Goal: Navigation & Orientation: Find specific page/section

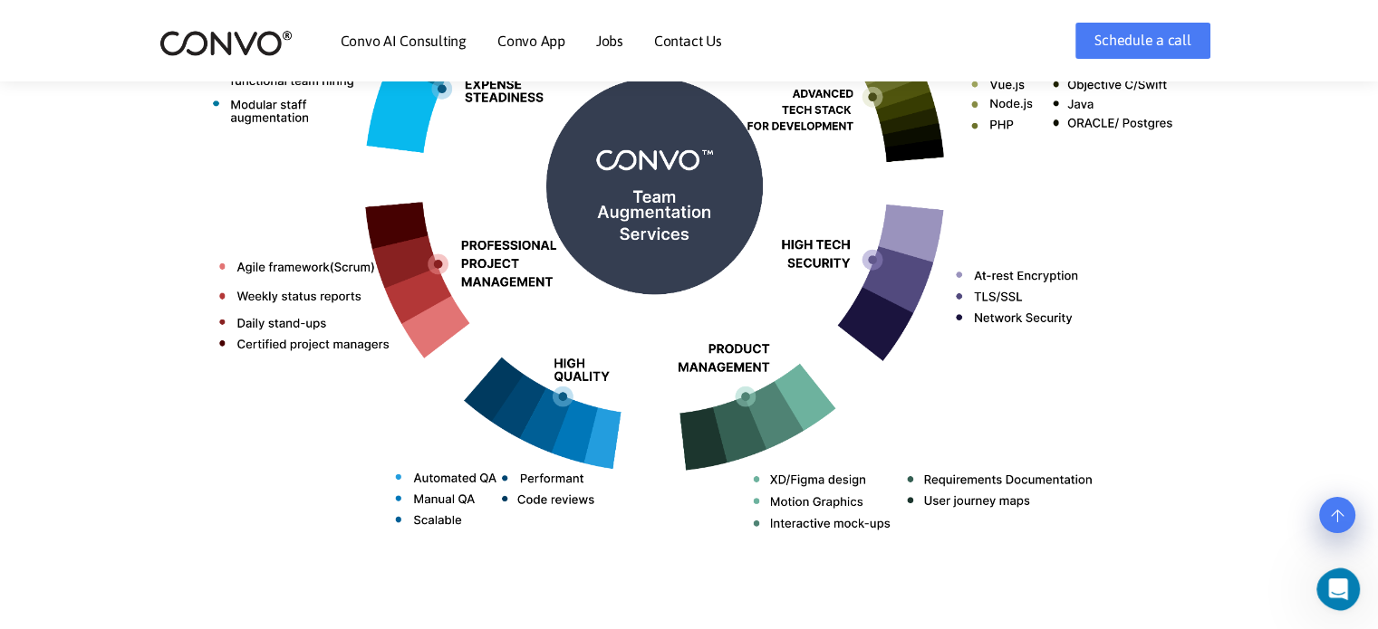
click at [605, 41] on link "Jobs" at bounding box center [609, 41] width 27 height 14
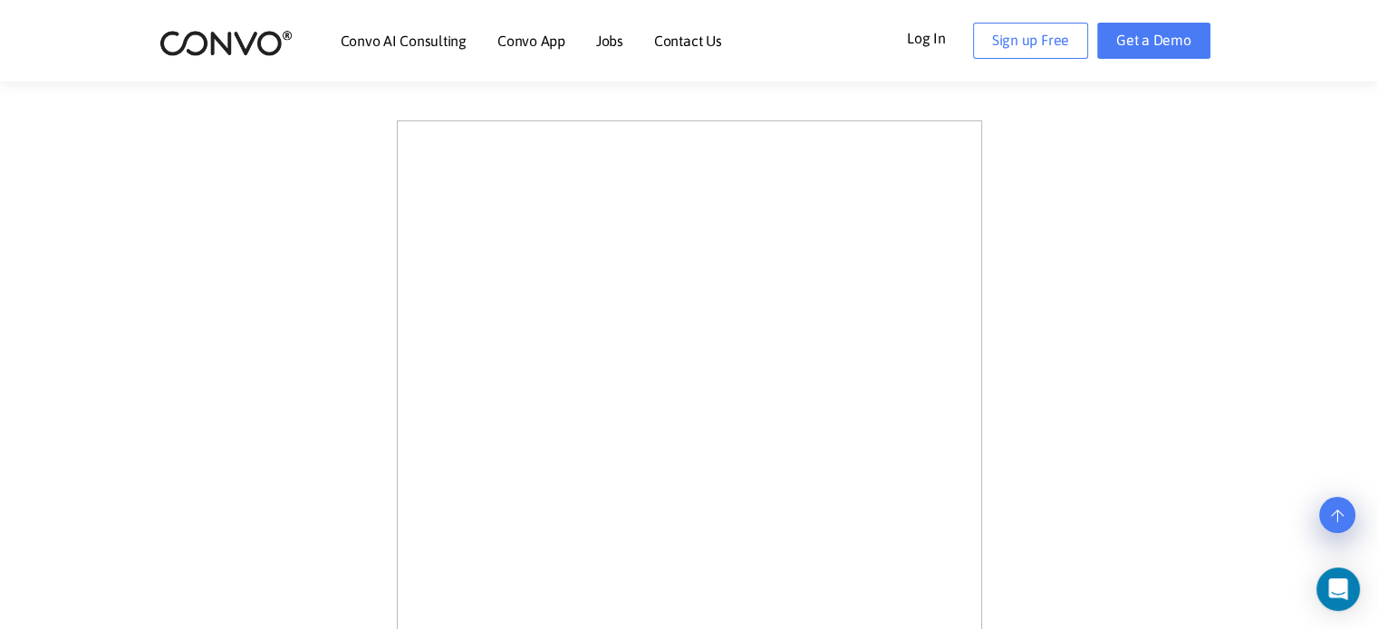
scroll to position [514, 0]
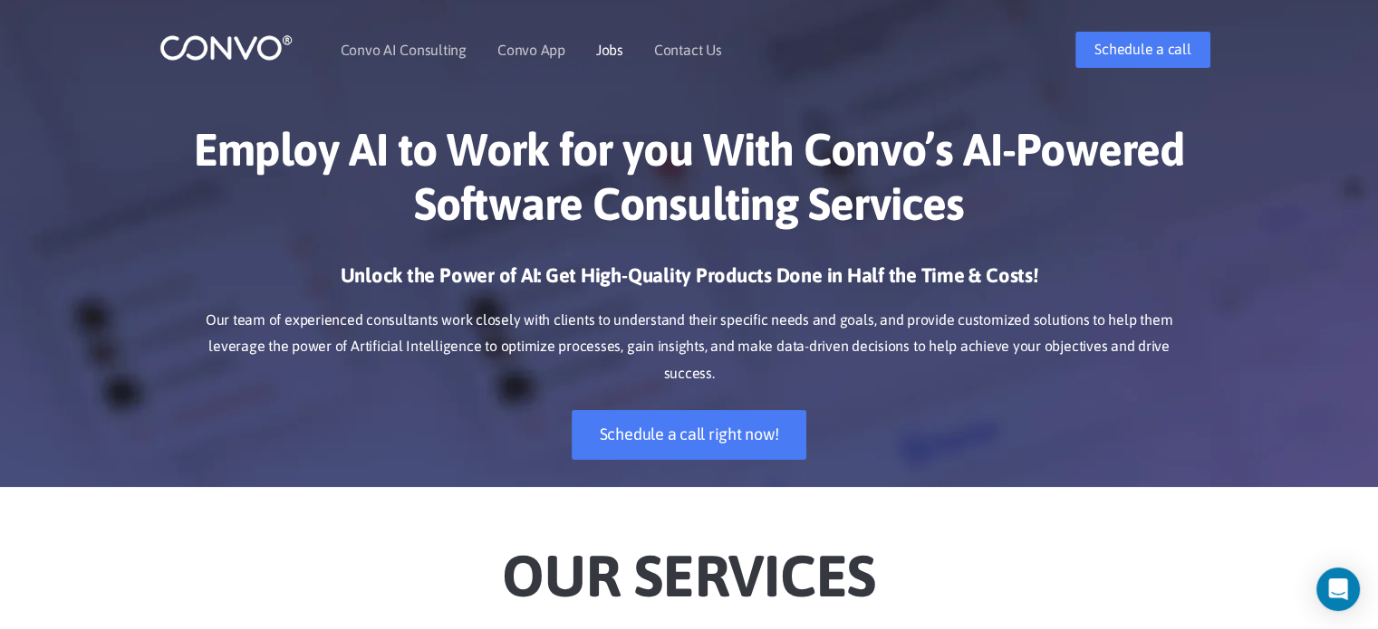
click at [612, 43] on link "Jobs" at bounding box center [609, 50] width 27 height 14
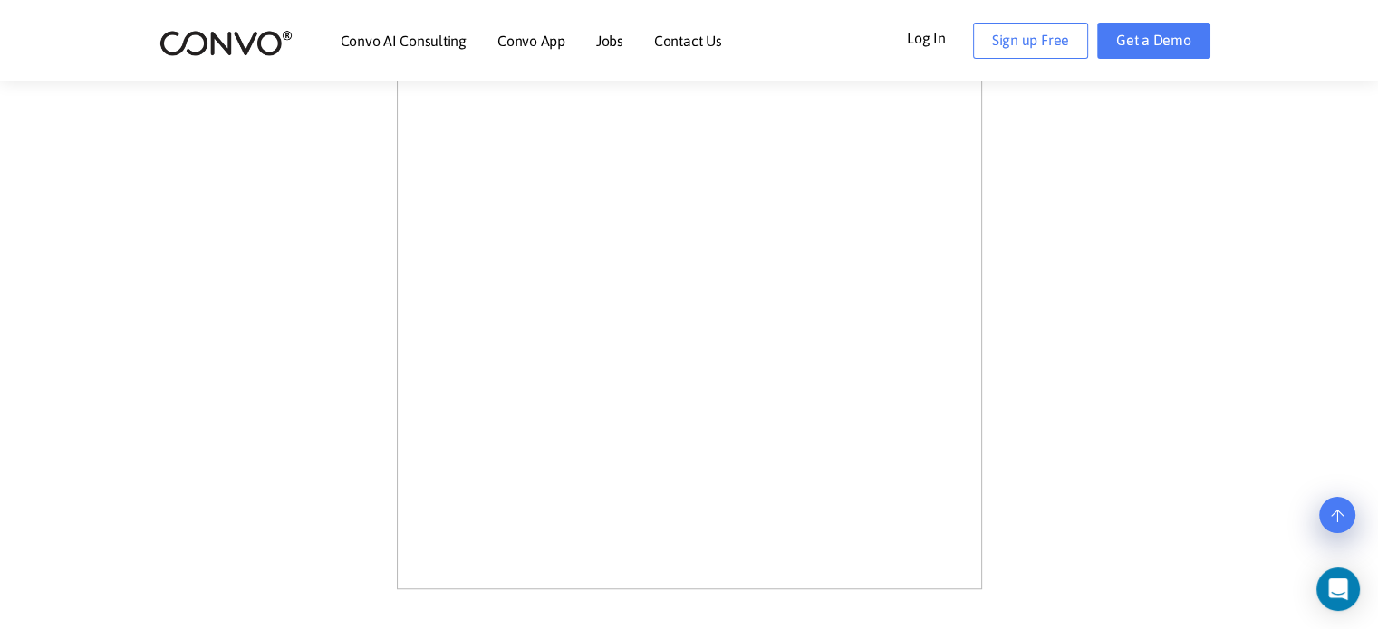
scroll to position [1177, 0]
